Goal: Subscribe to service/newsletter

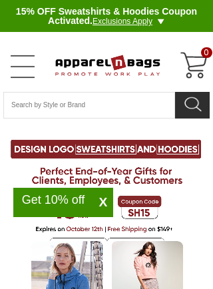
select select "48"
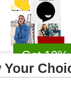
scroll to position [169, 0]
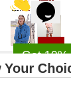
click at [45, 61] on div "Get 10% off" at bounding box center [53, 55] width 80 height 11
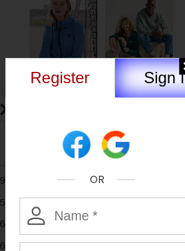
scroll to position [226, 0]
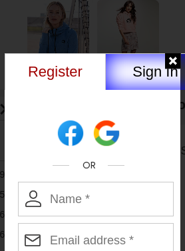
click at [119, 190] on input "Enter Name" at bounding box center [96, 199] width 156 height 35
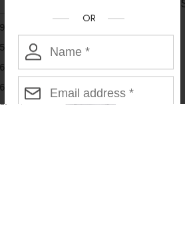
type input "[PERSON_NAME]"
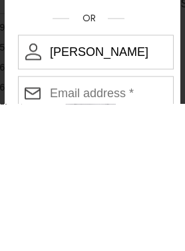
scroll to position [279, 0]
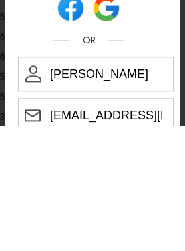
type input "[EMAIL_ADDRESS][DOMAIN_NAME]"
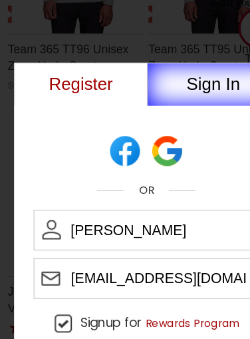
scroll to position [567, 0]
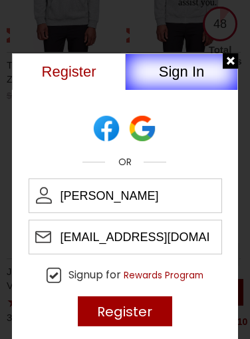
click at [153, 288] on input "Register" at bounding box center [125, 311] width 95 height 30
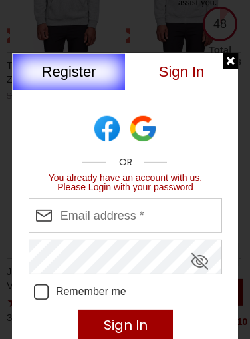
type input "[EMAIL_ADDRESS][DOMAIN_NAME]"
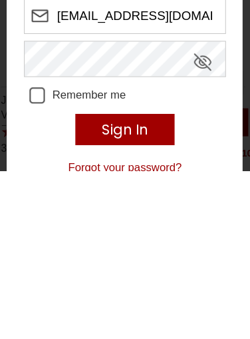
click at [192, 226] on span "Show or Hide Password" at bounding box center [200, 234] width 17 height 17
click at [199, 226] on span "Show or Hide Password" at bounding box center [200, 236] width 17 height 20
click at [202, 226] on span "Show or Hide Password" at bounding box center [200, 234] width 17 height 17
click at [34, 259] on icon "Remember Me" at bounding box center [41, 266] width 15 height 15
click at [34, 259] on input "Remember me" at bounding box center [107, 259] width 147 height 0
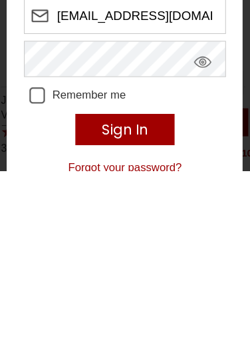
checkbox input "true"
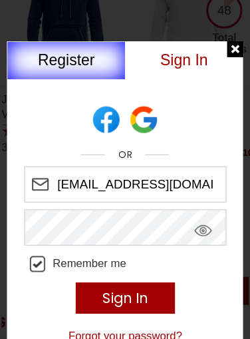
click at [148, 284] on input "Sign In" at bounding box center [125, 299] width 95 height 30
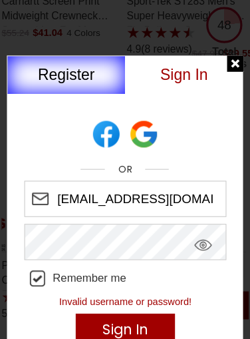
scroll to position [1344, 0]
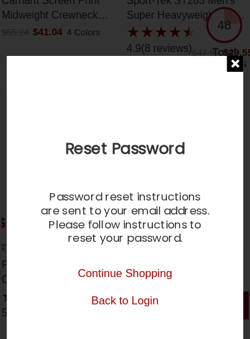
click at [180, 288] on div "Forgot Your Password? Please provide your account email address to reset your p…" at bounding box center [125, 227] width 226 height 348
click at [129, 256] on link "Continue Shopping" at bounding box center [125, 261] width 91 height 11
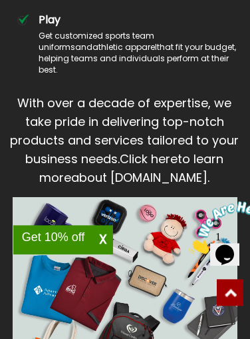
scroll to position [4310, 0]
